Goal: Check status: Check status

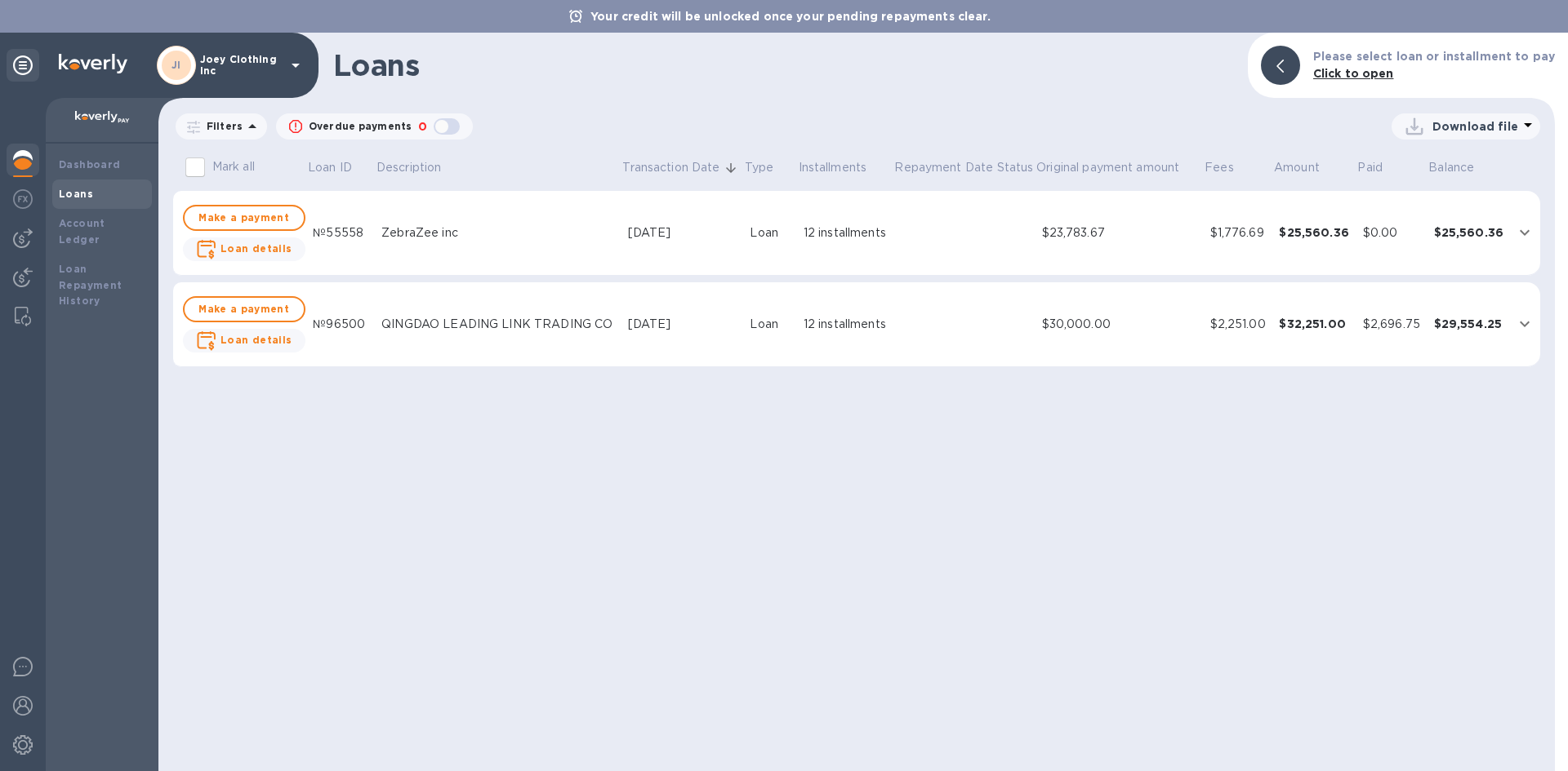
click at [402, 125] on p "Overdue payments" at bounding box center [360, 126] width 103 height 15
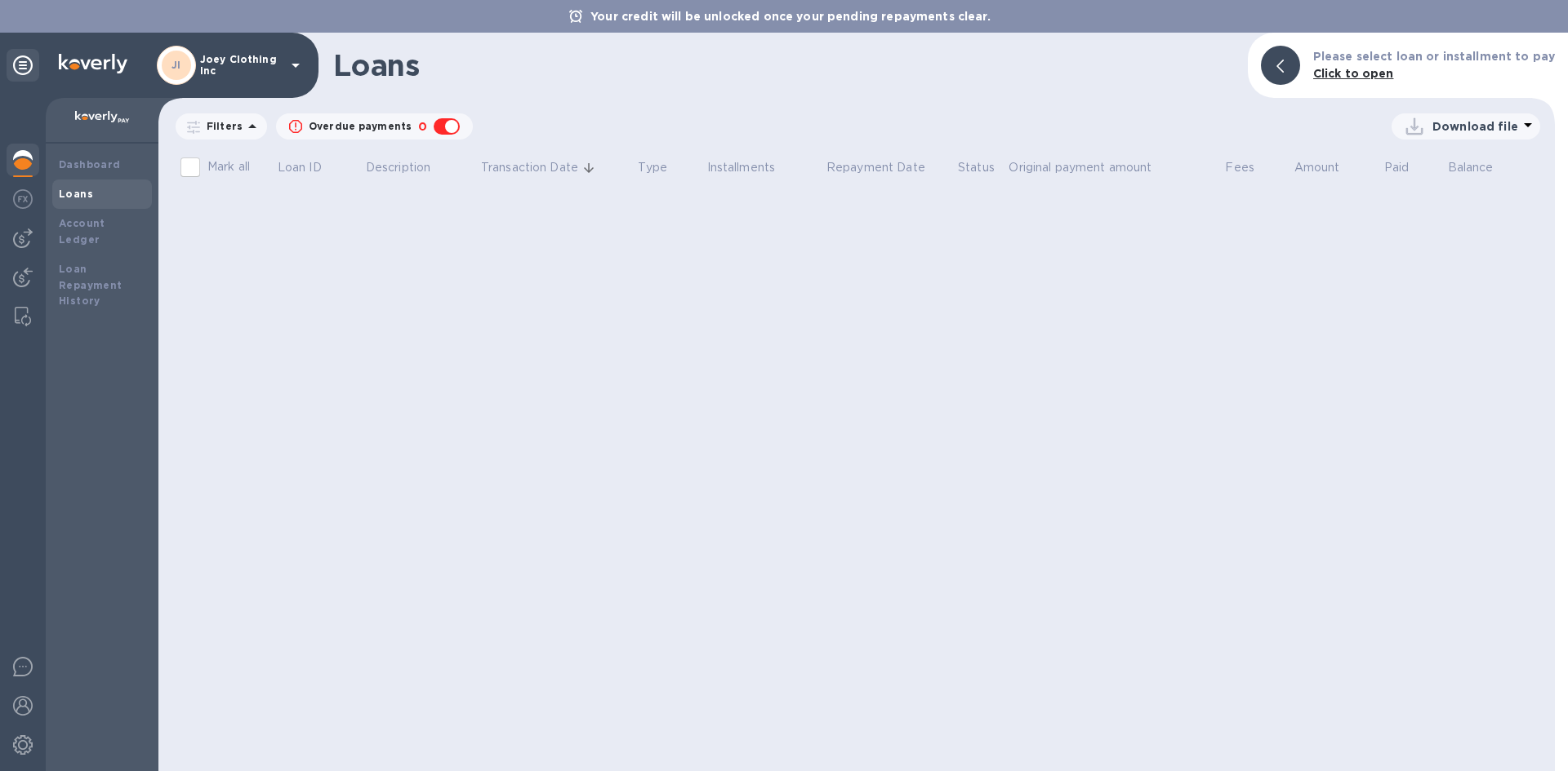
click at [402, 125] on p "Overdue payments" at bounding box center [360, 126] width 103 height 15
checkbox input "false"
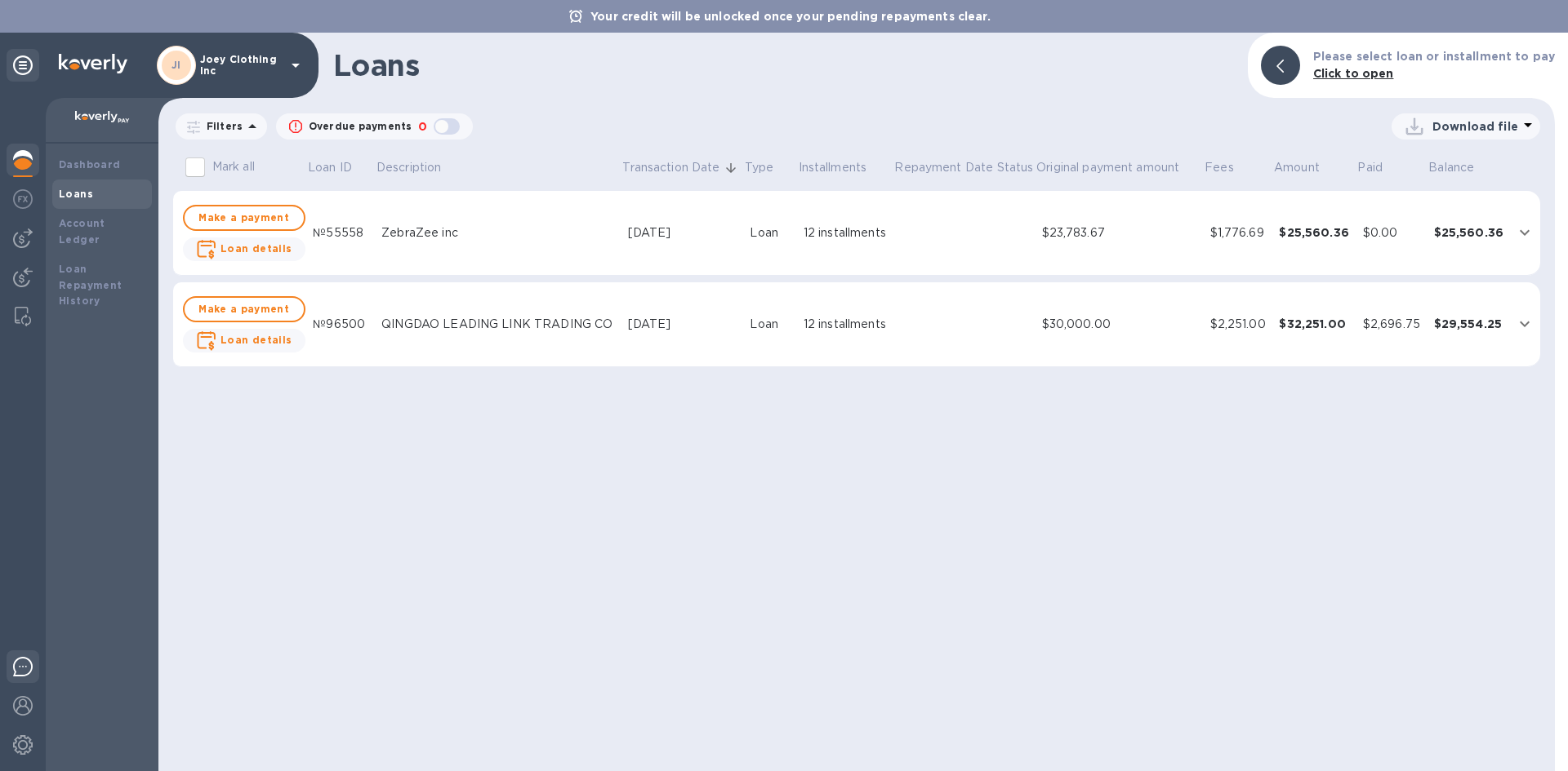
click at [24, 661] on img at bounding box center [23, 667] width 20 height 20
click at [22, 706] on img at bounding box center [23, 706] width 20 height 20
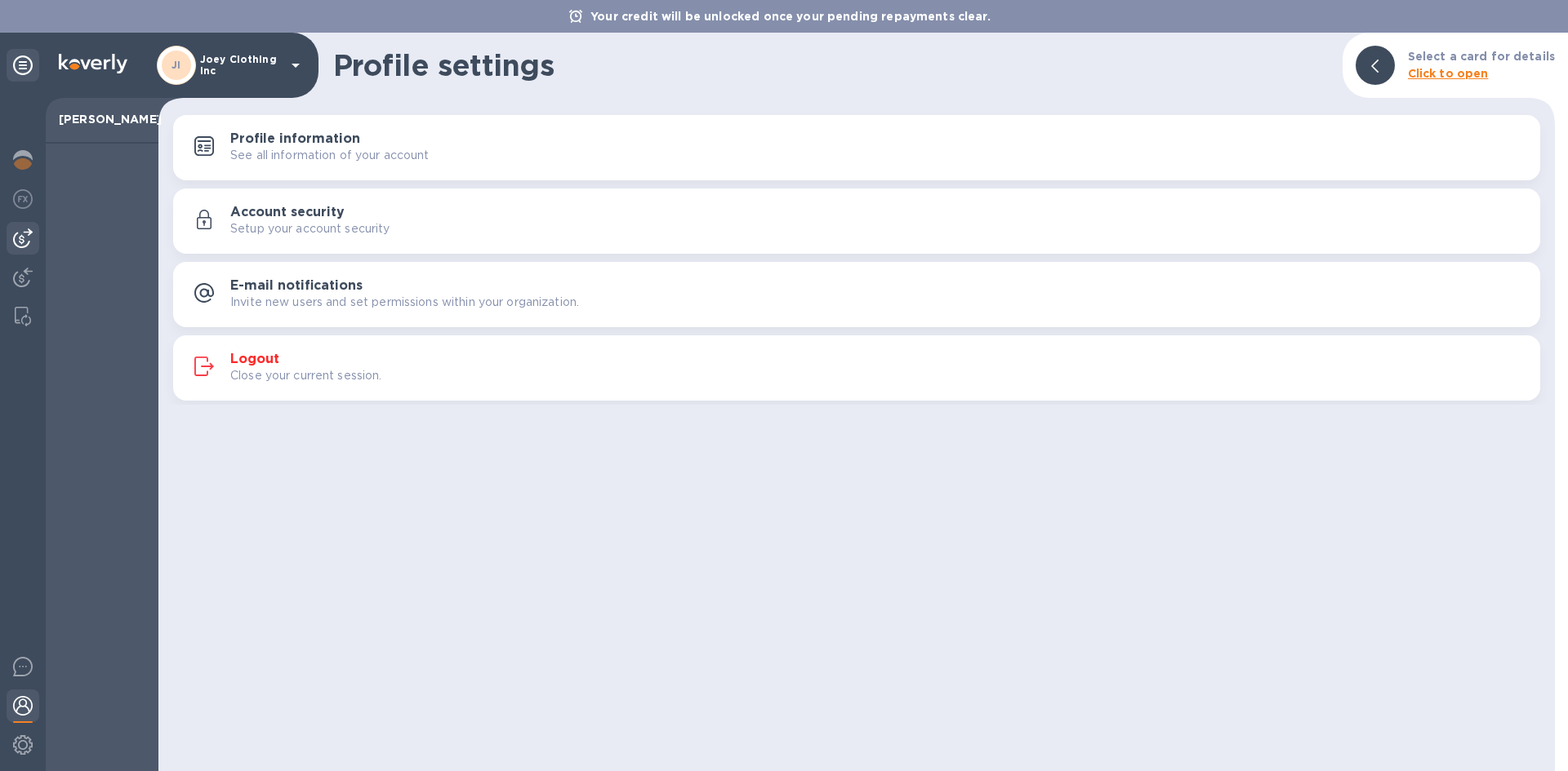
click at [33, 236] on div at bounding box center [23, 238] width 33 height 33
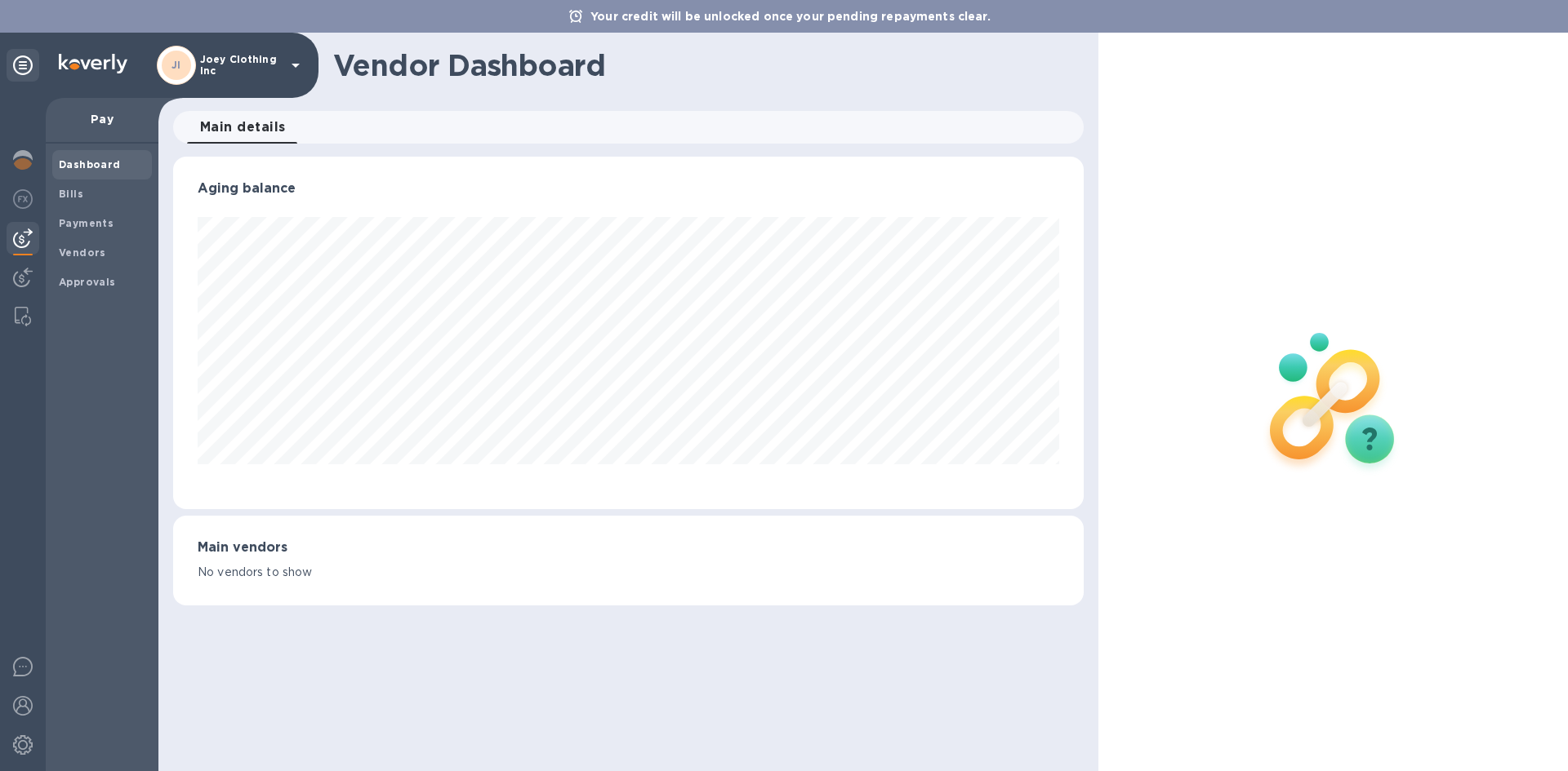
scroll to position [352, 909]
click at [21, 264] on div at bounding box center [23, 279] width 33 height 36
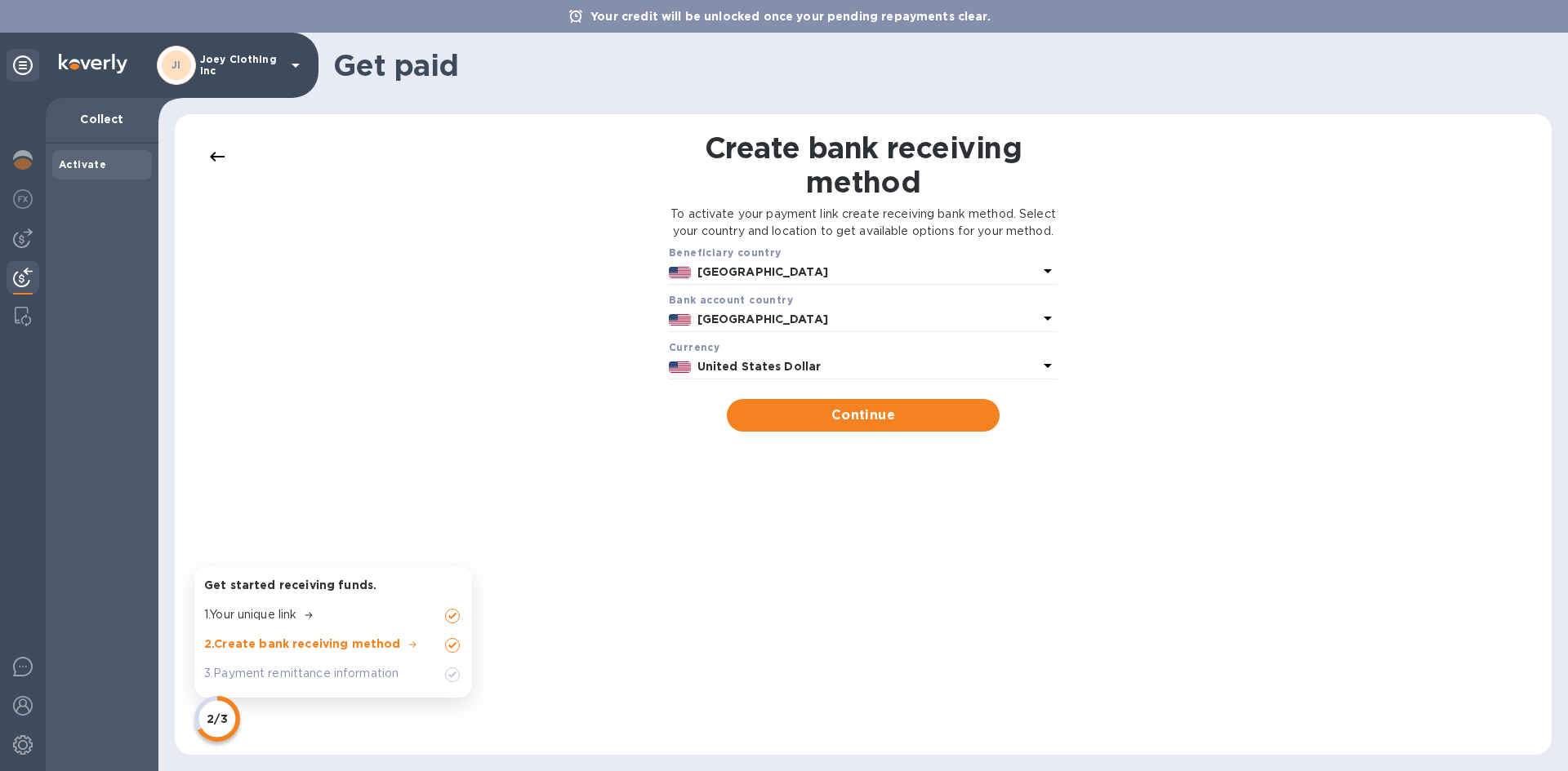
click at [225, 718] on p "2/3" at bounding box center [216, 719] width 21 height 16
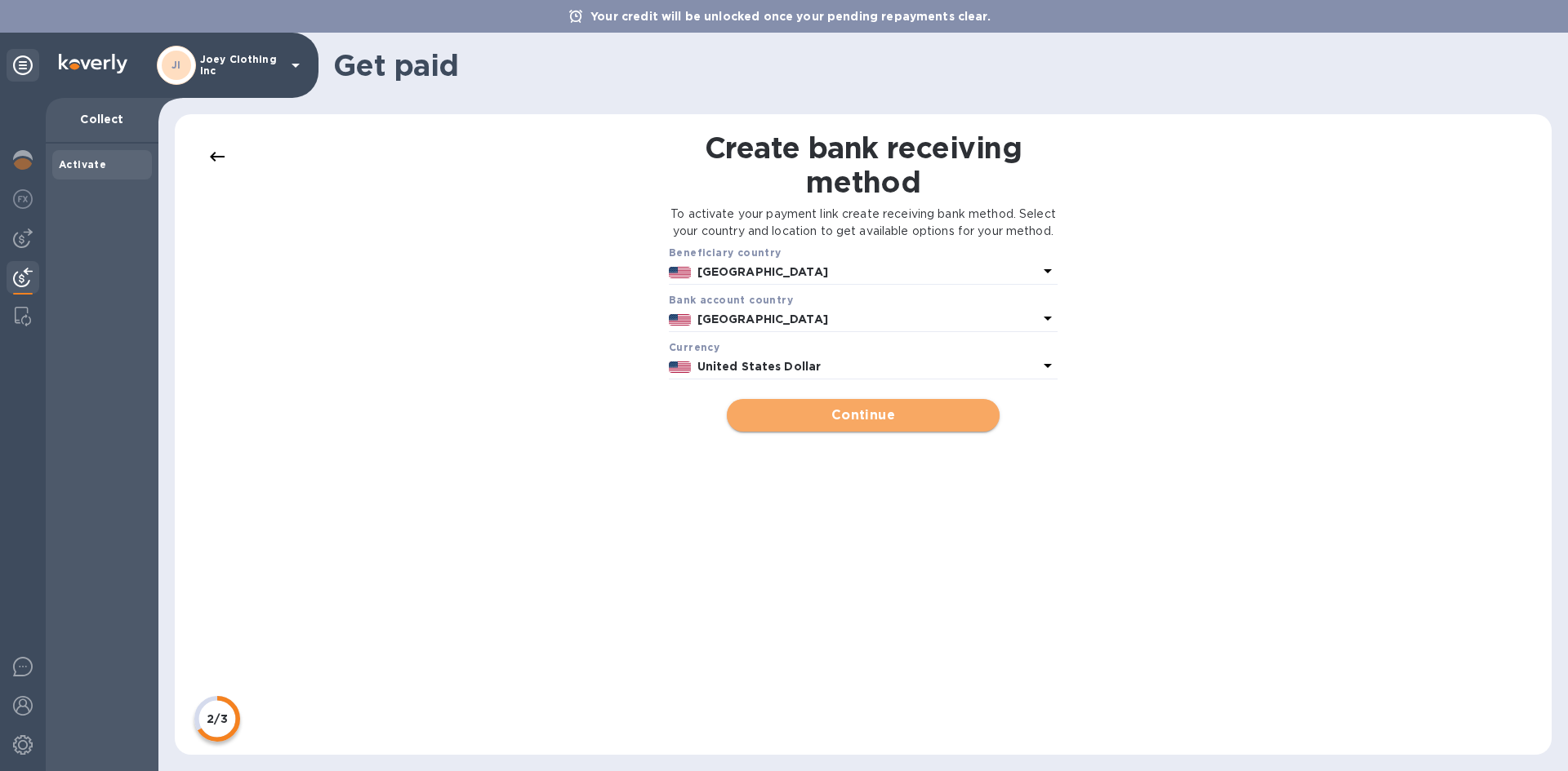
click at [828, 425] on span "Continue" at bounding box center [862, 415] width 246 height 20
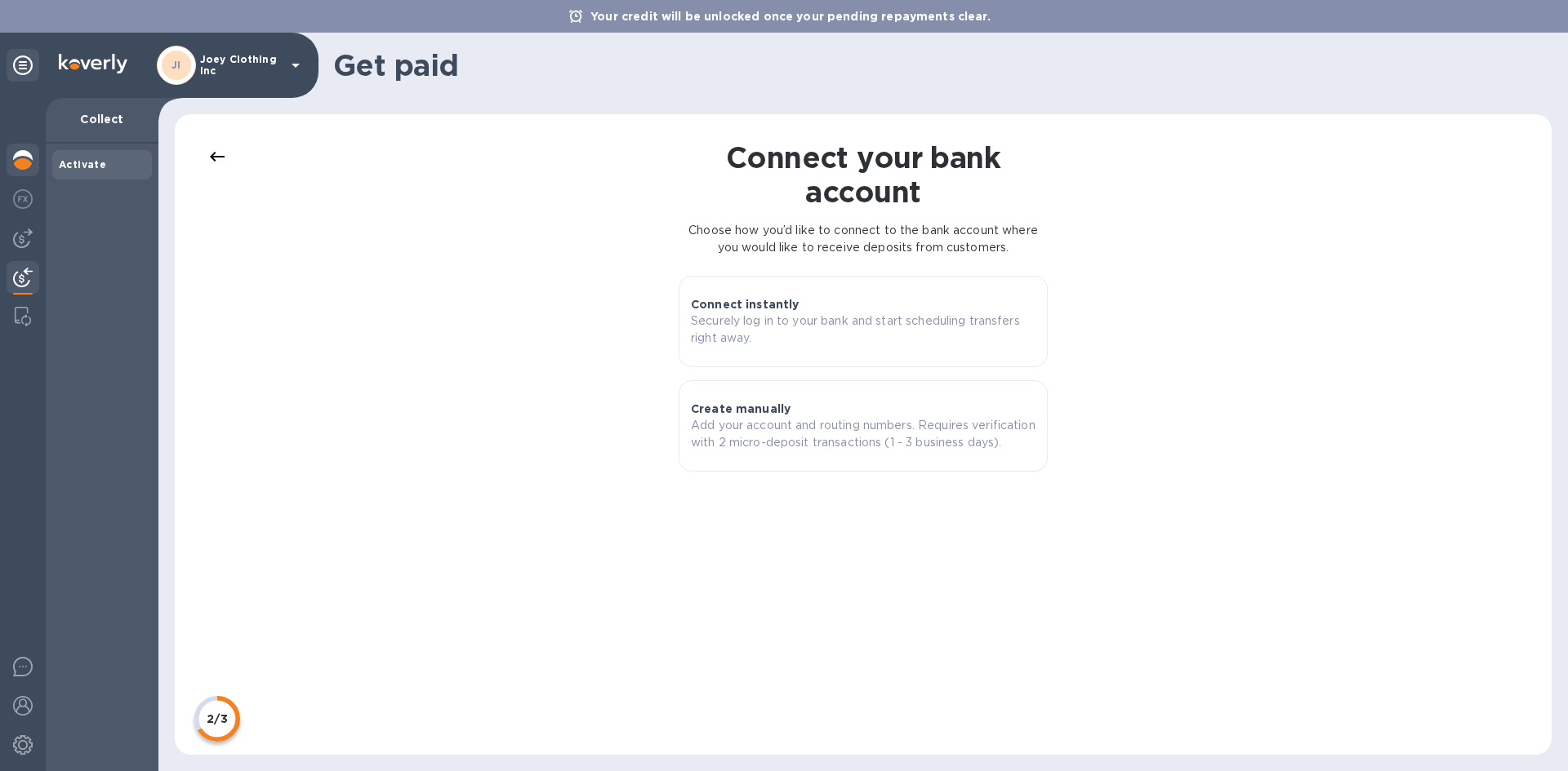
click at [25, 155] on img at bounding box center [23, 160] width 20 height 20
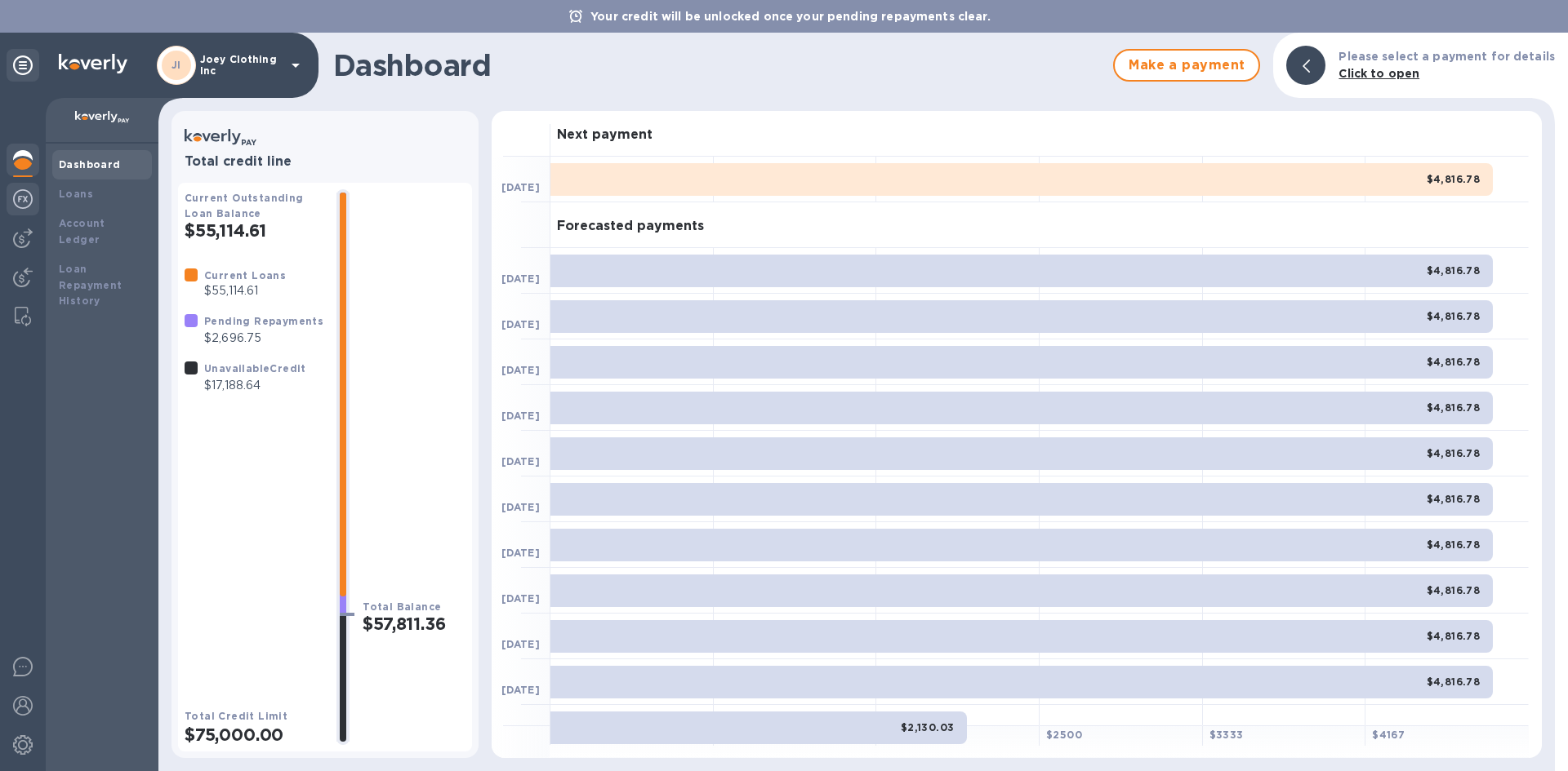
click at [28, 207] on img at bounding box center [23, 200] width 20 height 20
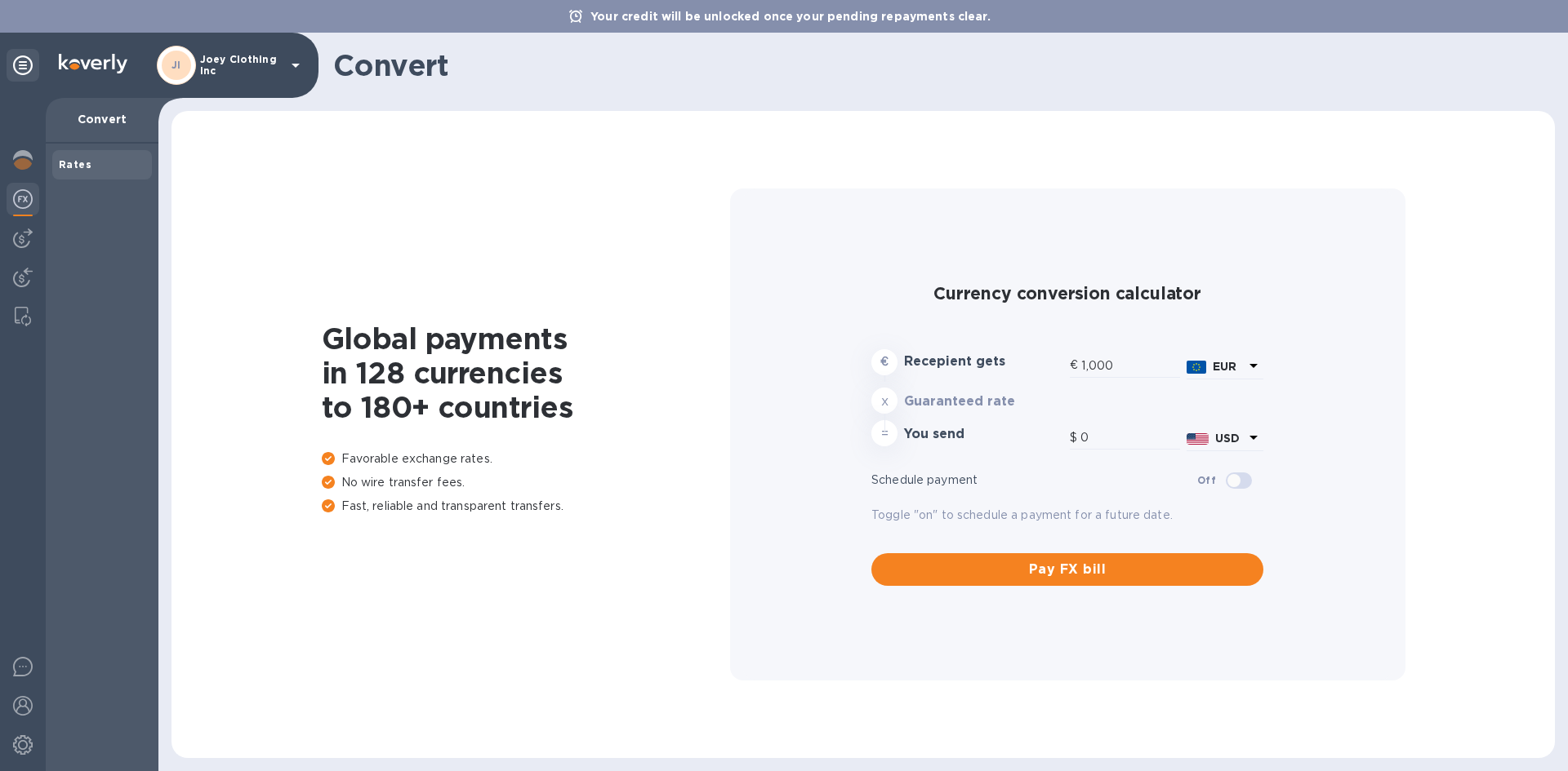
type input "1,167.82"
